Goal: Use online tool/utility: Utilize a website feature to perform a specific function

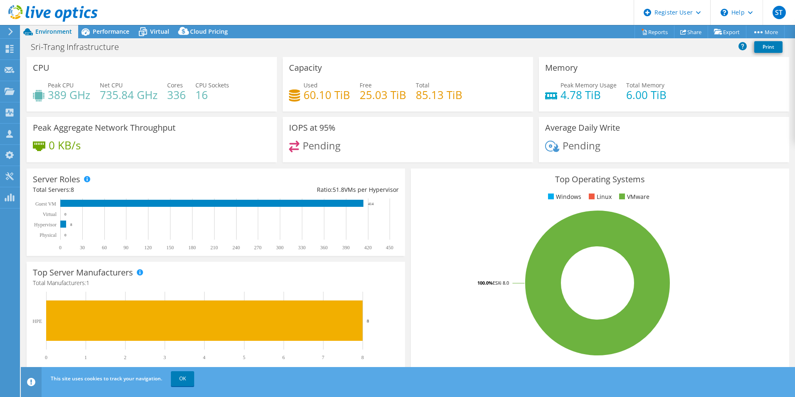
select select "USD"
click at [107, 32] on span "Performance" at bounding box center [111, 31] width 37 height 8
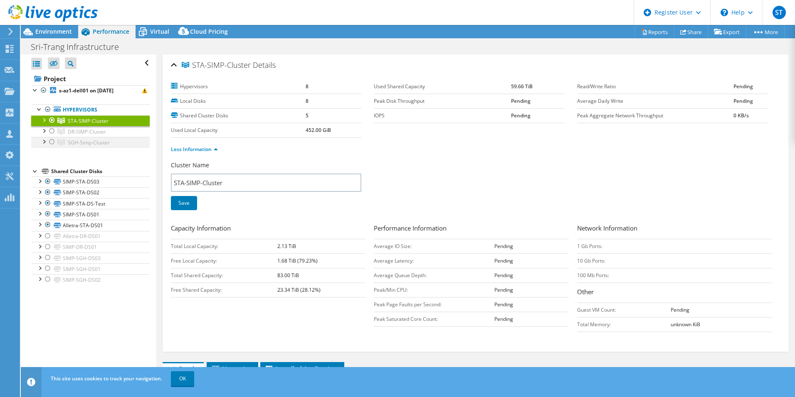
click at [52, 143] on div at bounding box center [52, 142] width 8 height 10
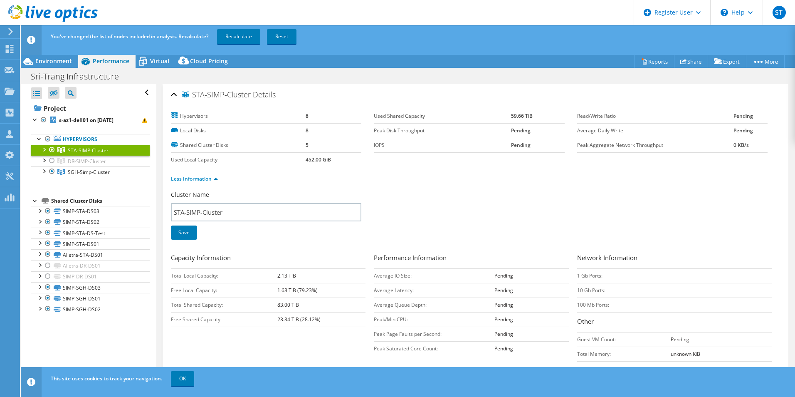
click at [49, 149] on div at bounding box center [52, 150] width 8 height 10
click at [47, 60] on span "Environment" at bounding box center [53, 61] width 37 height 8
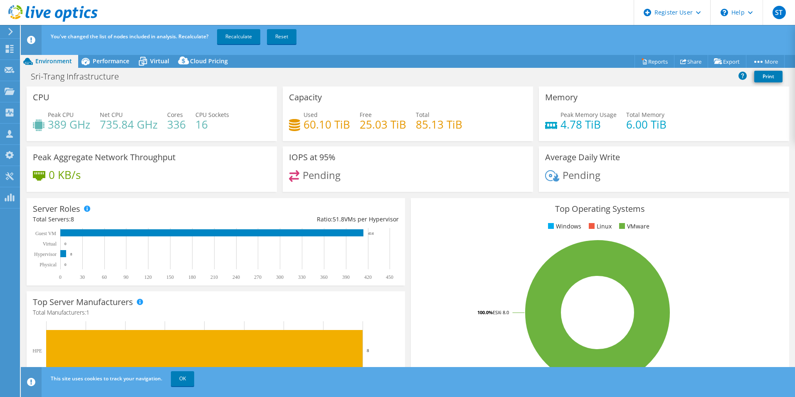
drag, startPoint x: 114, startPoint y: 61, endPoint x: 215, endPoint y: 35, distance: 104.6
click at [113, 61] on span "Performance" at bounding box center [111, 61] width 37 height 8
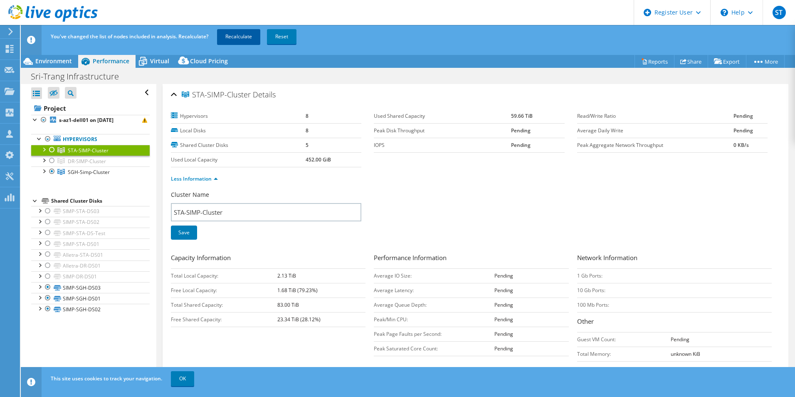
click at [234, 38] on link "Recalculate" at bounding box center [238, 36] width 43 height 15
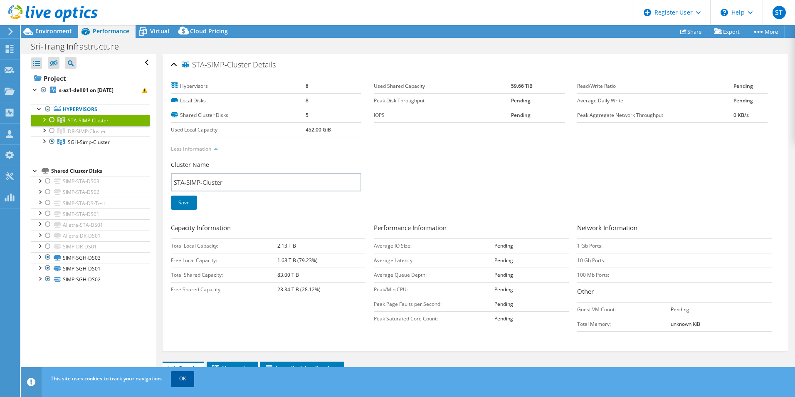
click at [189, 382] on link "OK" at bounding box center [182, 378] width 23 height 15
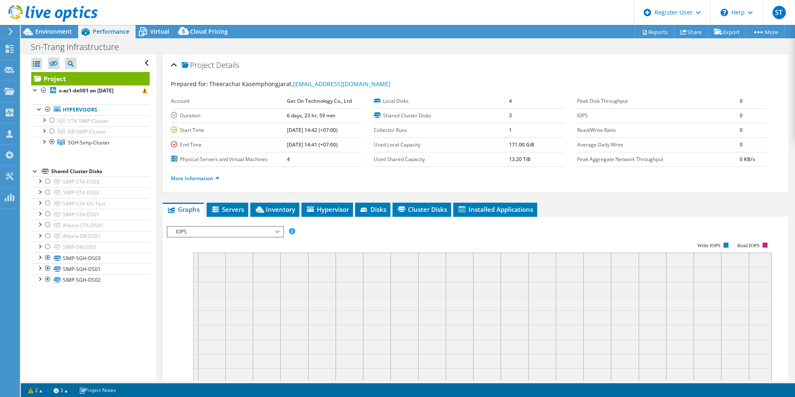
click at [274, 122] on td "Duration" at bounding box center [229, 115] width 116 height 15
click at [201, 181] on link "More Information" at bounding box center [195, 178] width 49 height 7
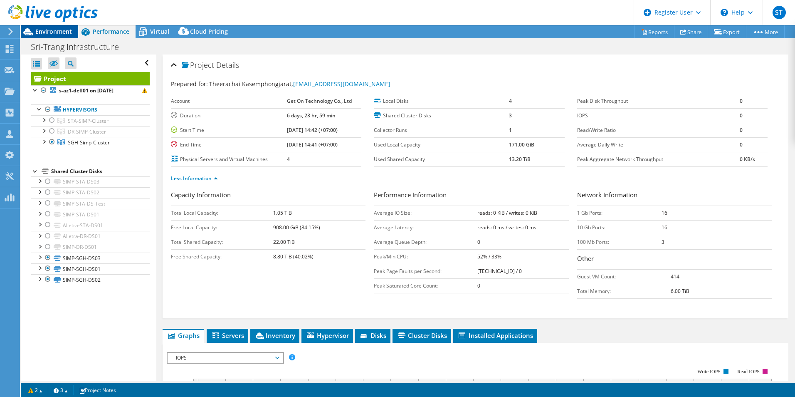
click at [58, 32] on span "Environment" at bounding box center [53, 31] width 37 height 8
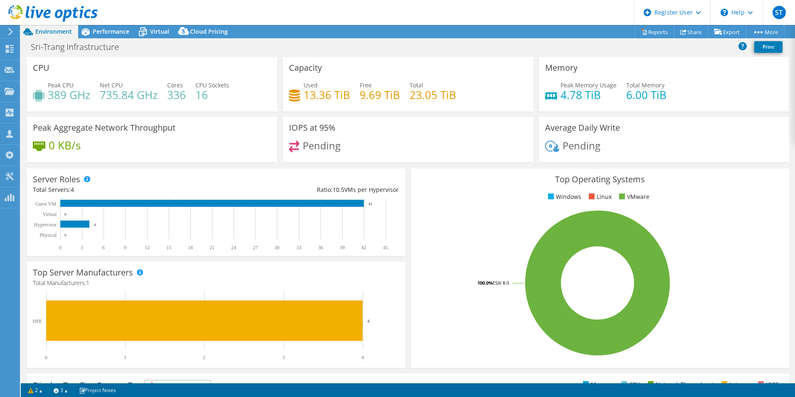
drag, startPoint x: 162, startPoint y: 120, endPoint x: 130, endPoint y: 111, distance: 33.4
click at [130, 111] on div "CPU Peak CPU 389 GHz Net CPU 735.84 GHz Cores 336 CPU Sockets 16" at bounding box center [152, 84] width 250 height 54
click at [122, 31] on span "Performance" at bounding box center [111, 31] width 37 height 8
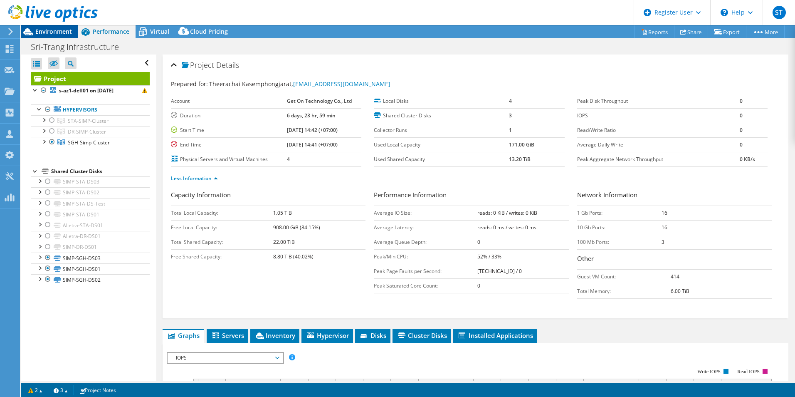
click at [55, 30] on span "Environment" at bounding box center [53, 31] width 37 height 8
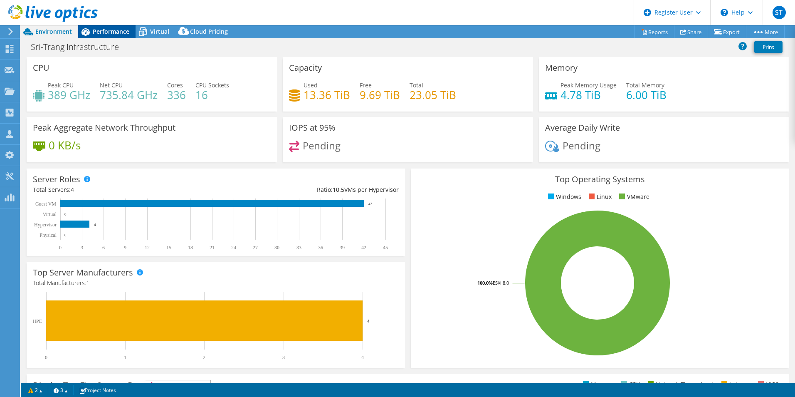
click at [114, 29] on span "Performance" at bounding box center [111, 31] width 37 height 8
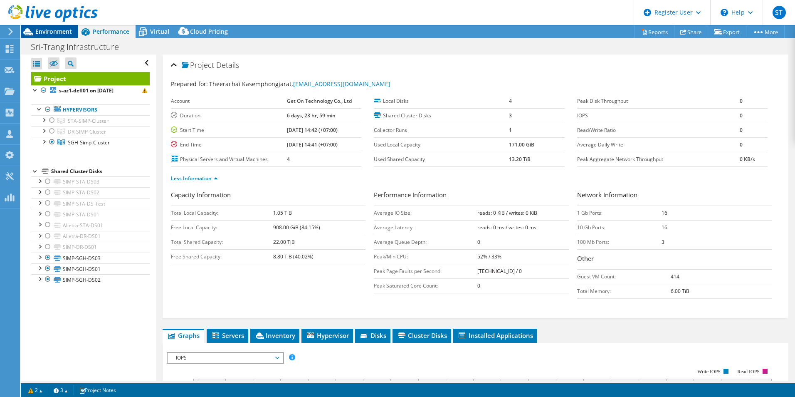
click at [63, 31] on span "Environment" at bounding box center [53, 31] width 37 height 8
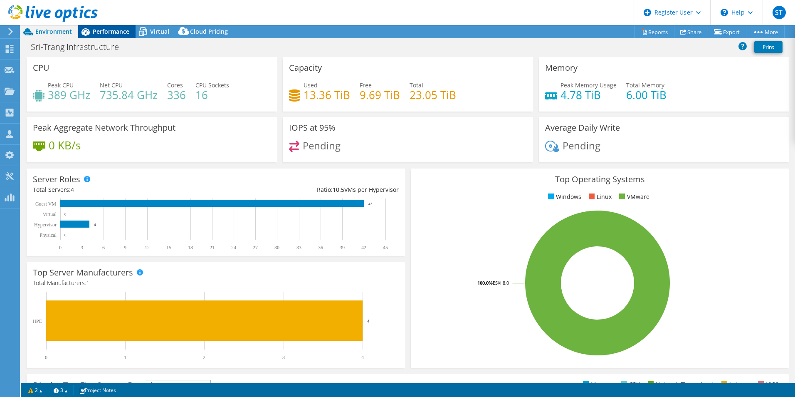
click at [110, 33] on span "Performance" at bounding box center [111, 31] width 37 height 8
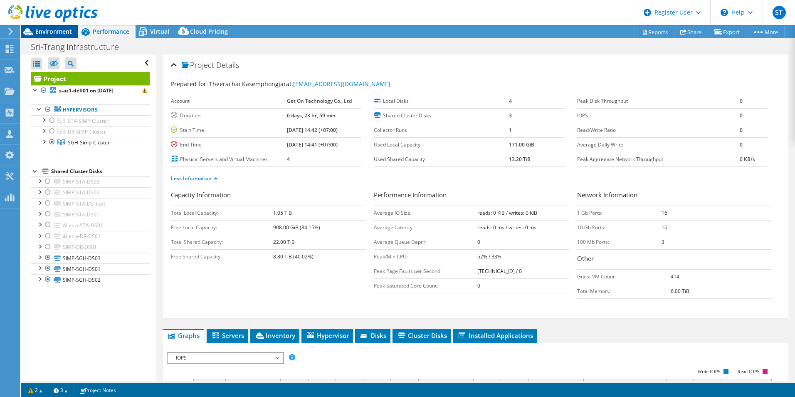
click at [53, 32] on span "Environment" at bounding box center [53, 31] width 37 height 8
